Goal: Transaction & Acquisition: Purchase product/service

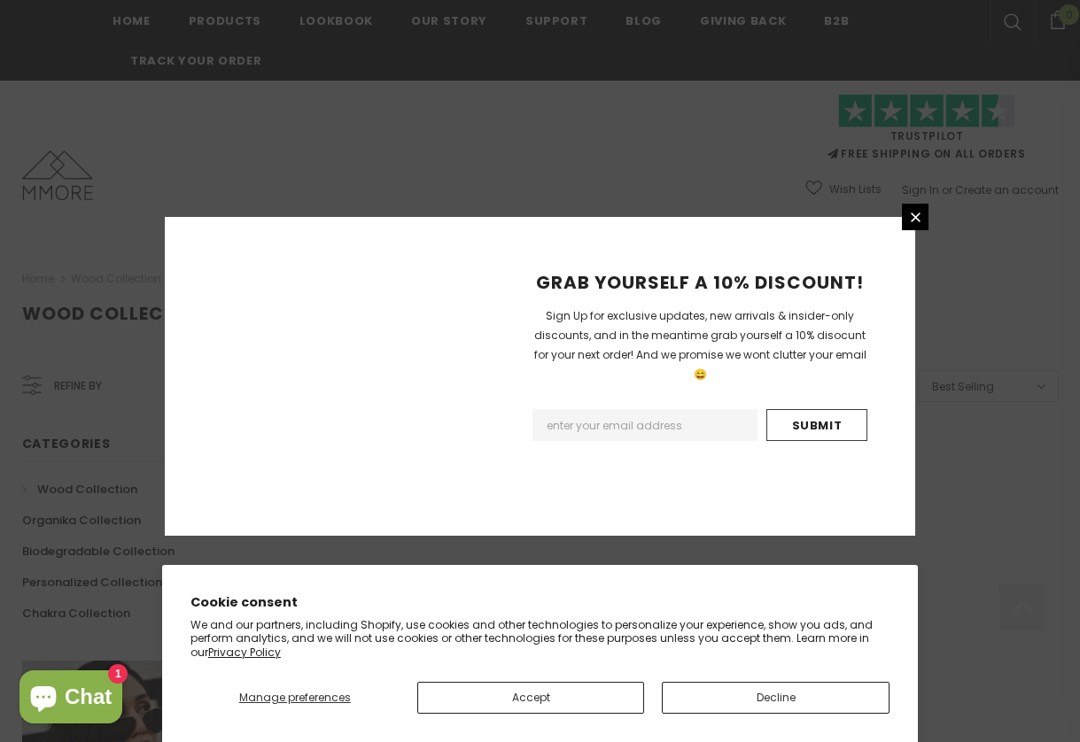
scroll to position [1109, 0]
